Goal: Task Accomplishment & Management: Manage account settings

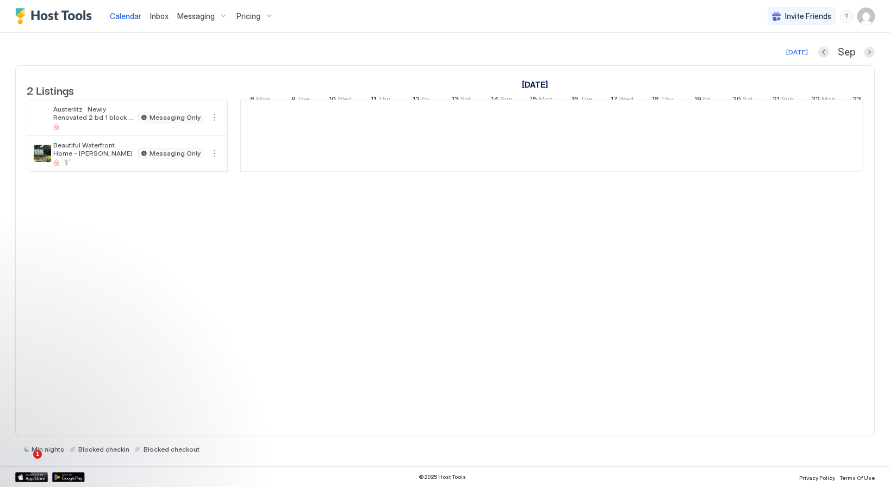
scroll to position [0, 604]
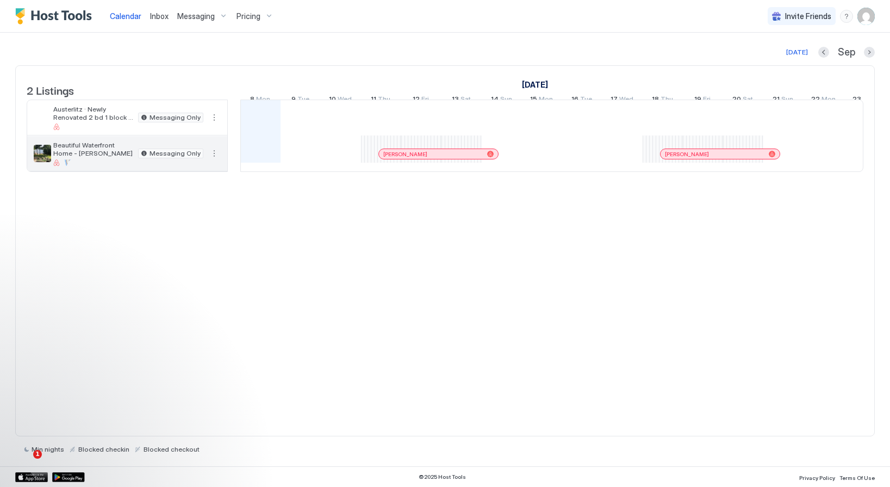
click at [214, 160] on button "More options" at bounding box center [214, 153] width 13 height 13
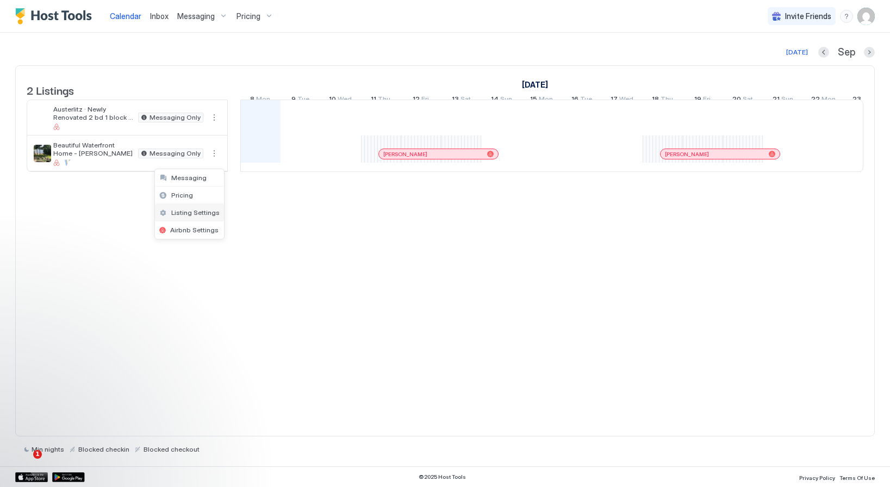
click at [185, 213] on span "Listing Settings" at bounding box center [195, 212] width 48 height 8
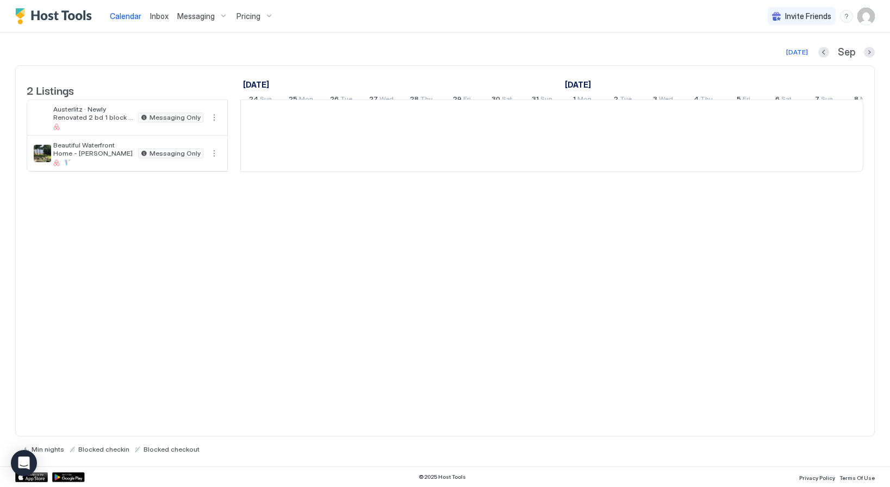
scroll to position [0, 604]
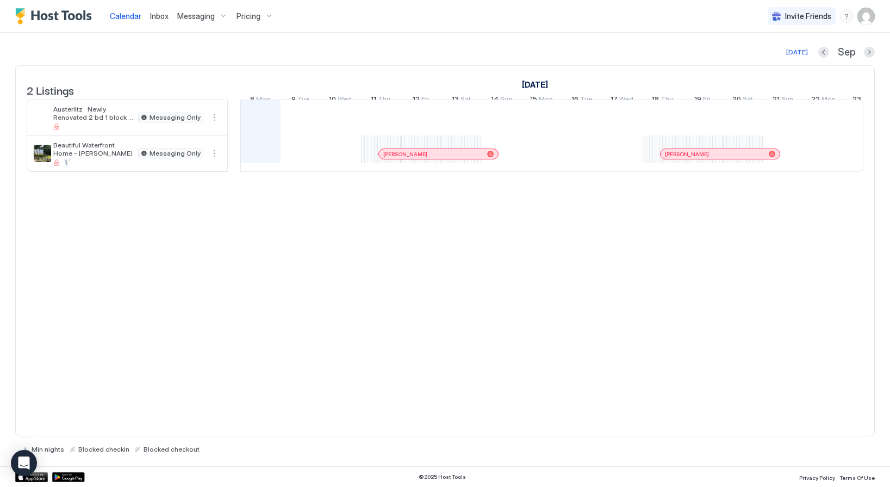
click at [867, 13] on img "User profile" at bounding box center [865, 16] width 17 height 17
click at [773, 53] on div "Settings" at bounding box center [805, 61] width 138 height 19
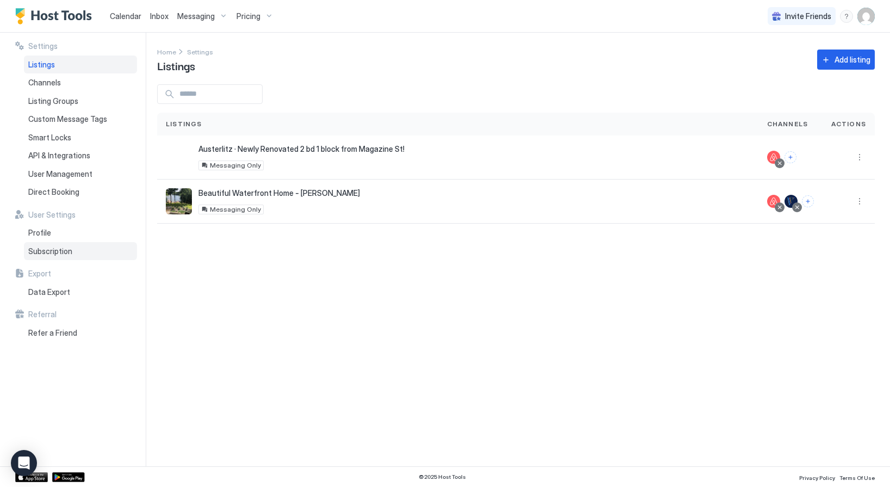
click at [45, 248] on span "Subscription" at bounding box center [50, 251] width 44 height 10
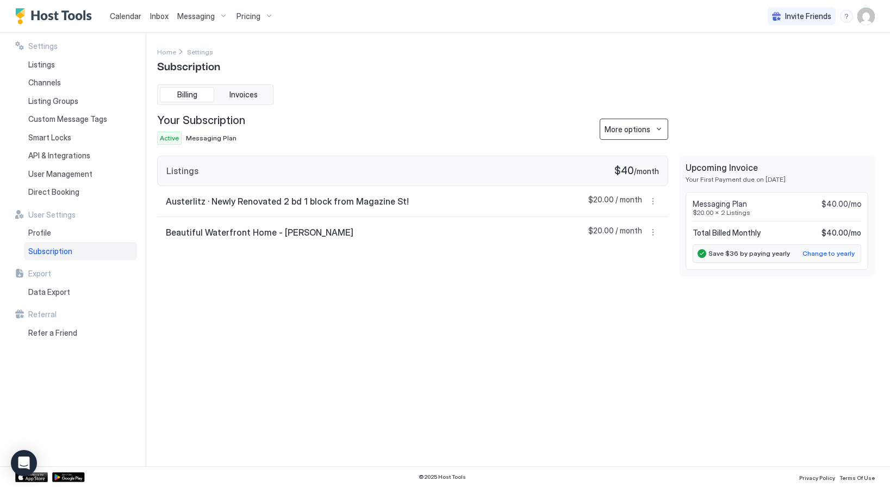
click at [626, 122] on button "More options" at bounding box center [634, 129] width 69 height 21
click at [621, 146] on span "Change Plan" at bounding box center [625, 148] width 40 height 8
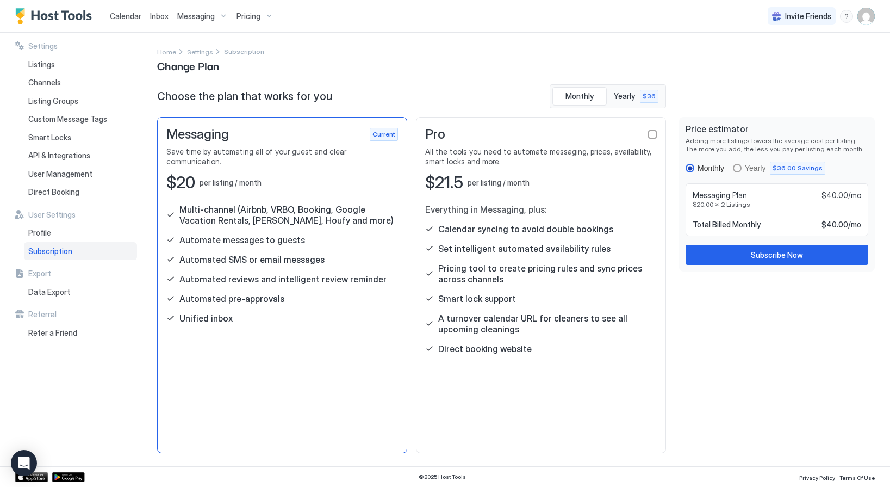
click at [62, 16] on img "Host Tools Logo" at bounding box center [56, 16] width 82 height 16
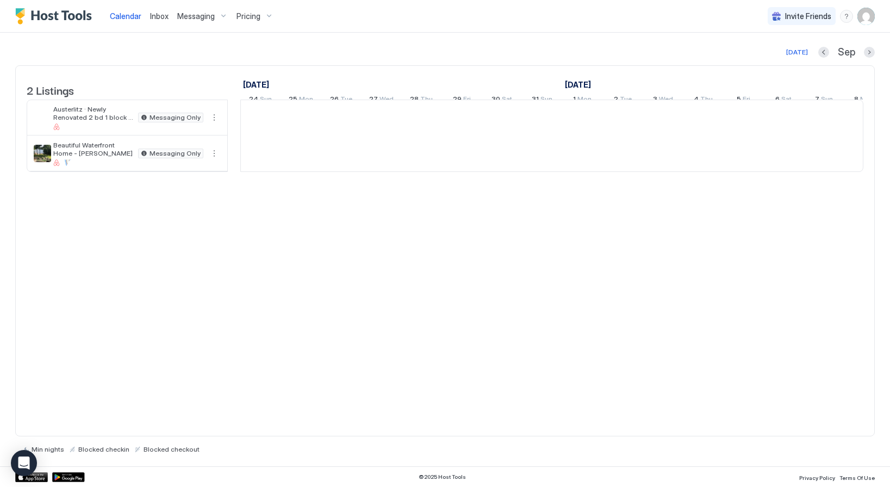
scroll to position [0, 604]
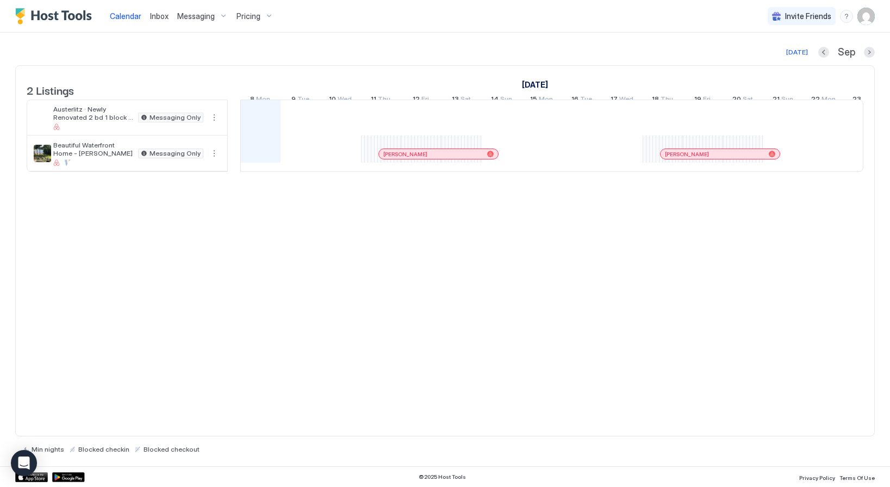
click at [866, 22] on img "User profile" at bounding box center [865, 16] width 17 height 17
click at [782, 58] on div "Settings" at bounding box center [805, 61] width 138 height 19
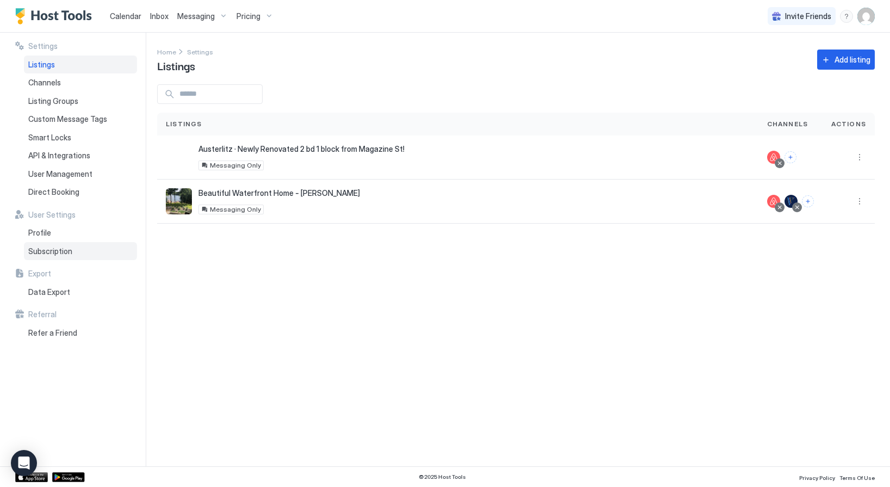
click at [48, 246] on span "Subscription" at bounding box center [50, 251] width 44 height 10
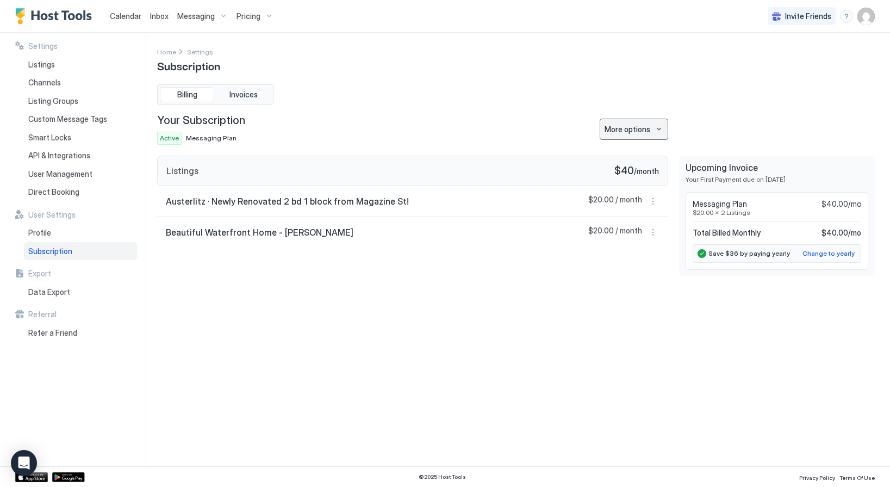
click at [662, 130] on button "More options" at bounding box center [634, 129] width 69 height 21
click at [631, 148] on span "Change Plan" at bounding box center [625, 148] width 40 height 8
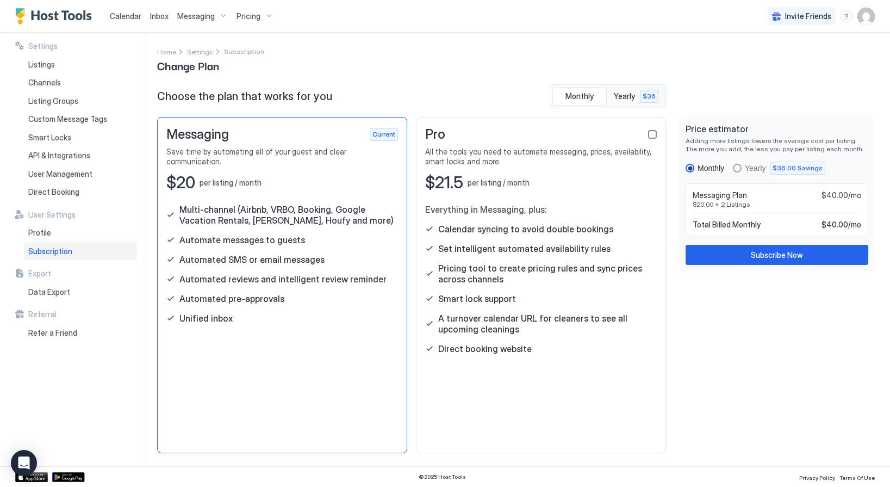
click at [652, 135] on div "checkbox" at bounding box center [652, 134] width 9 height 9
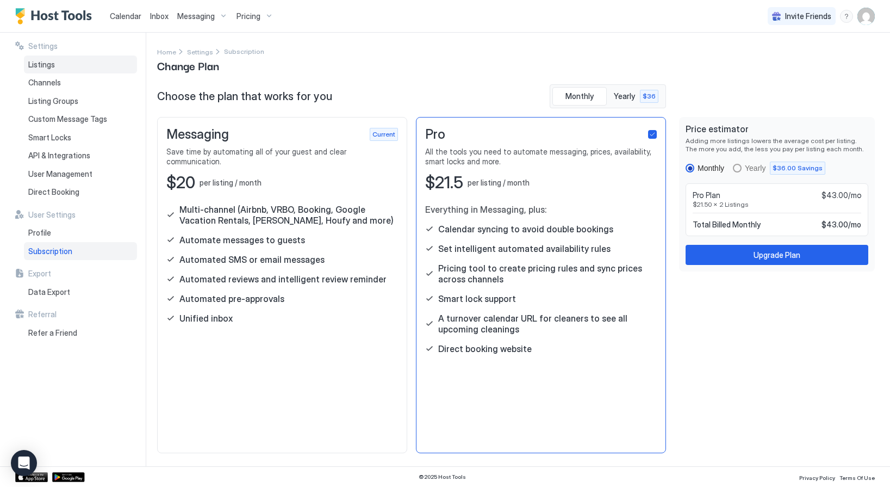
click at [44, 66] on span "Listings" at bounding box center [41, 65] width 27 height 10
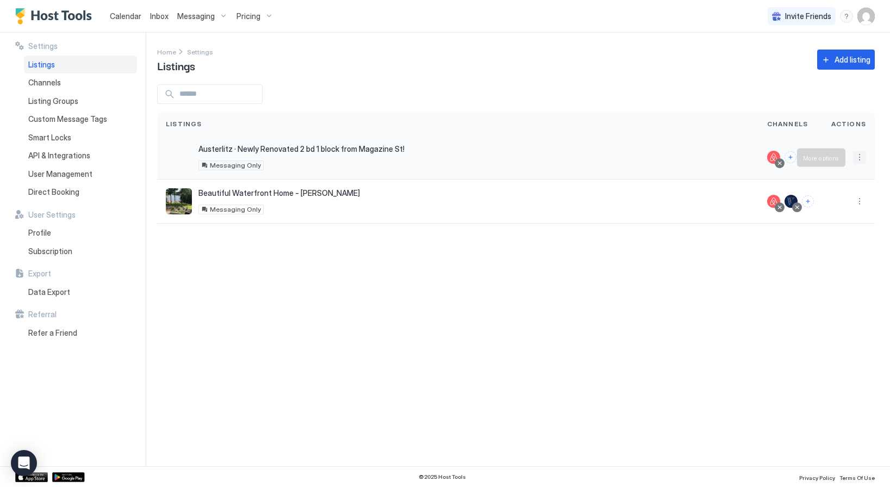
click at [863, 156] on button "More options" at bounding box center [859, 157] width 13 height 13
click at [828, 206] on span "Listing Settings" at bounding box center [835, 207] width 48 height 8
